Goal: Navigation & Orientation: Find specific page/section

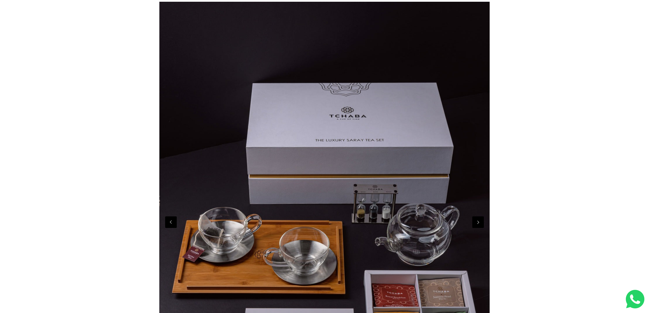
scroll to position [0, 1981]
click at [480, 221] on button "Next" at bounding box center [478, 223] width 12 height 12
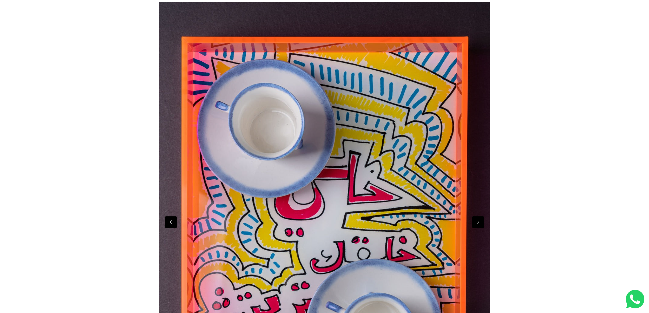
click at [480, 221] on button "Next" at bounding box center [478, 223] width 12 height 12
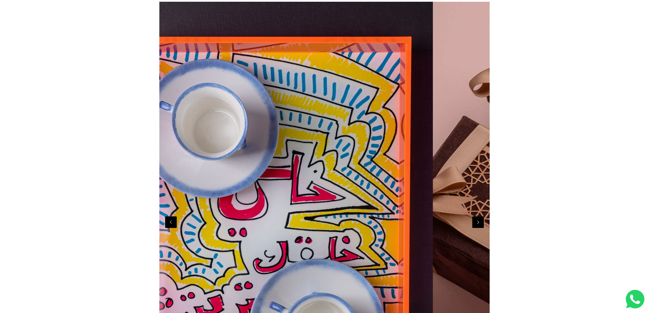
scroll to position [0, 2642]
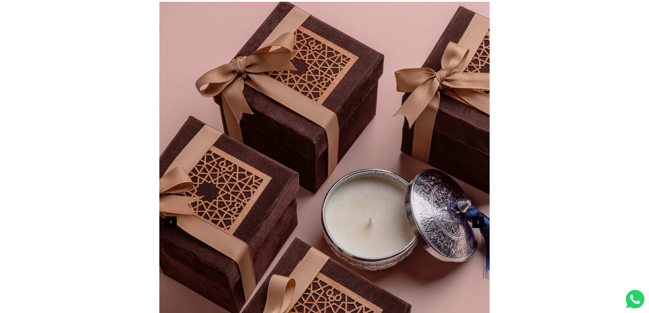
click at [480, 221] on button "Next" at bounding box center [478, 223] width 12 height 12
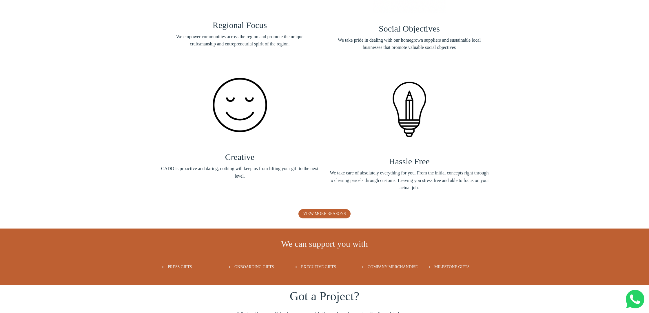
scroll to position [0, 0]
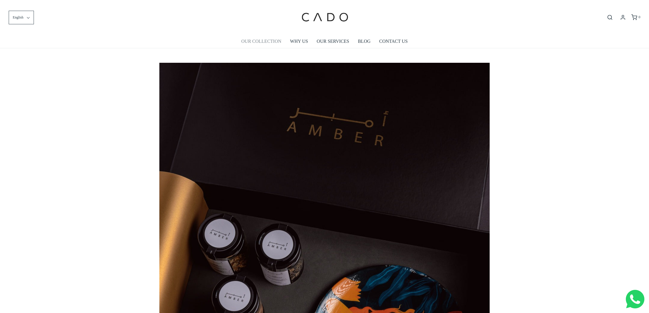
click at [264, 39] on link "OUR COLLECTION" at bounding box center [261, 41] width 40 height 13
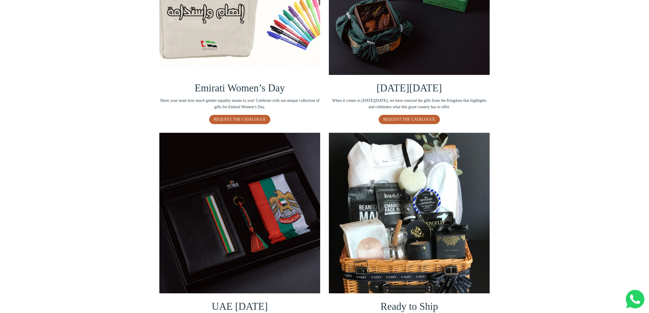
scroll to position [198, 0]
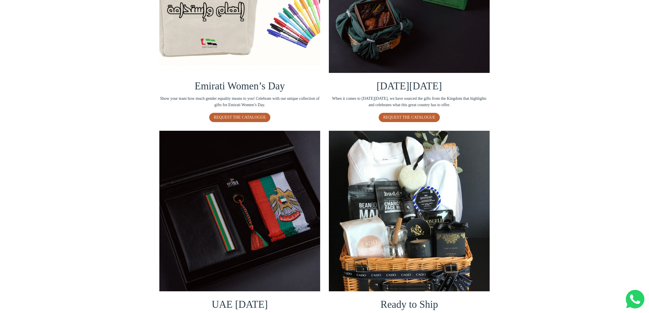
click at [245, 204] on img at bounding box center [239, 211] width 161 height 161
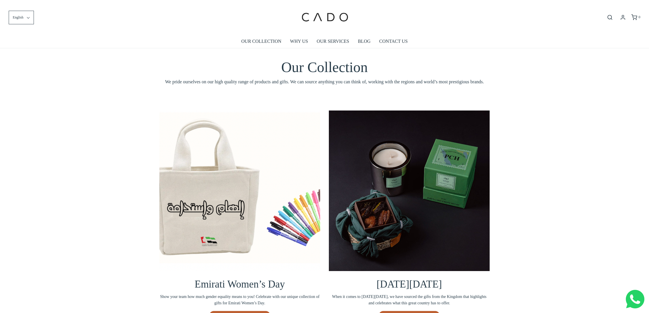
scroll to position [0, 0]
click at [338, 41] on link "OUR SERVICES" at bounding box center [333, 41] width 32 height 13
